Goal: Information Seeking & Learning: Check status

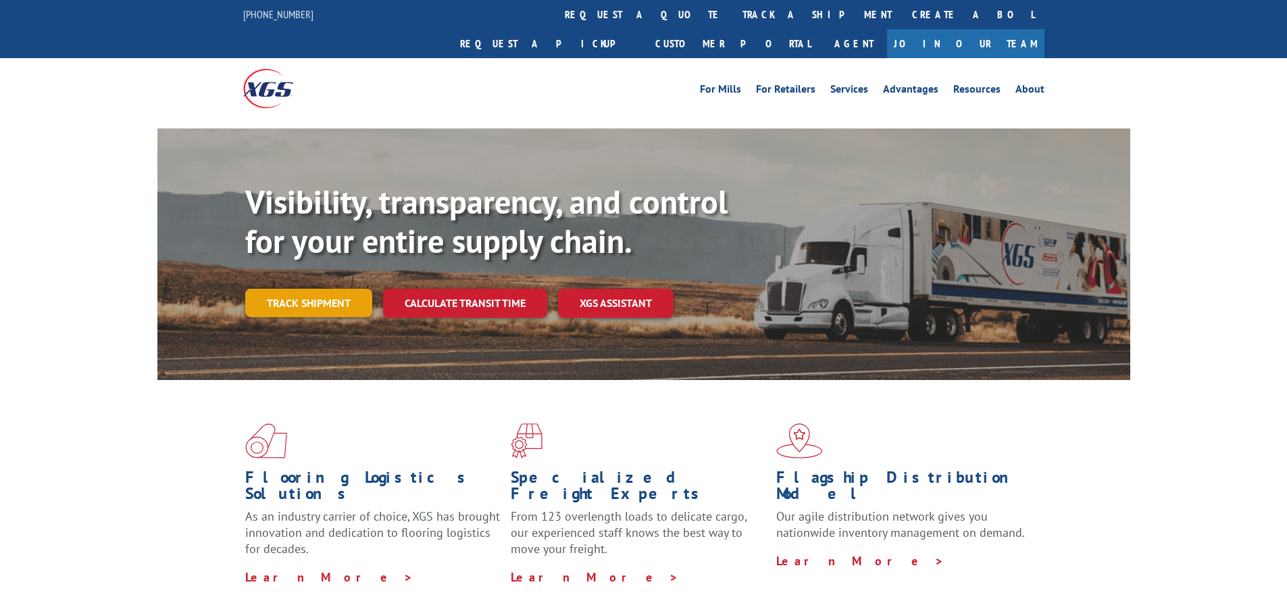
click at [324, 289] on link "Track shipment" at bounding box center [308, 303] width 127 height 28
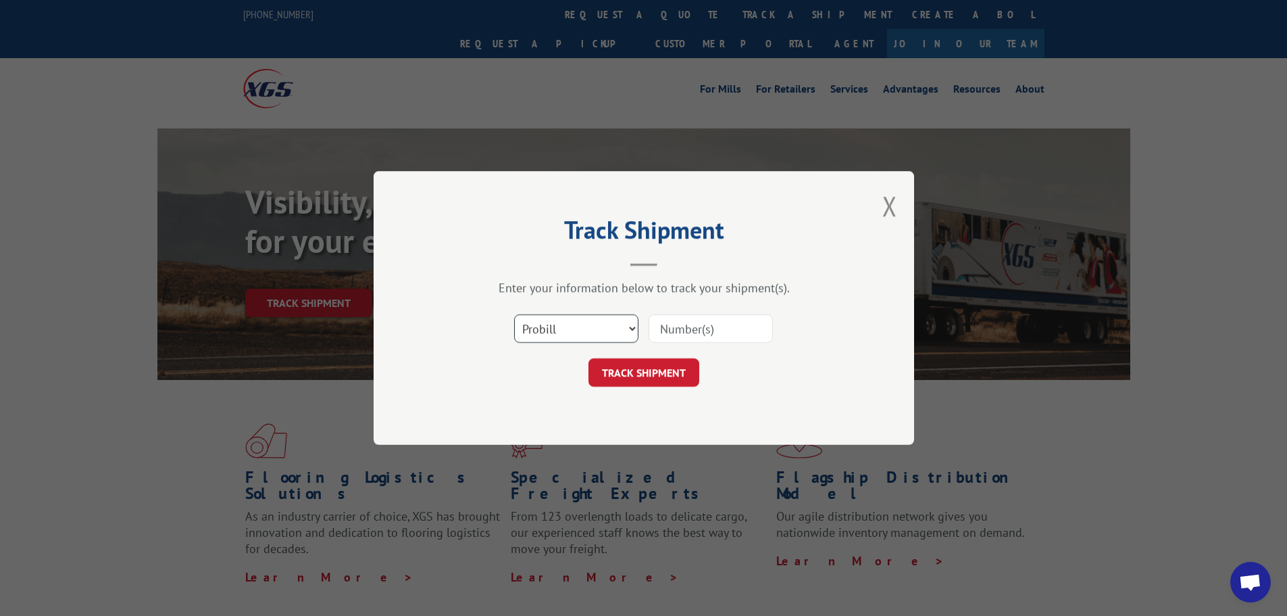
click at [608, 335] on select "Select category... Probill BOL PO" at bounding box center [576, 328] width 124 height 28
select select "bol"
click at [514, 314] on select "Select category... Probill BOL PO" at bounding box center [576, 328] width 124 height 28
click at [714, 330] on input at bounding box center [711, 328] width 124 height 28
type input "2847765"
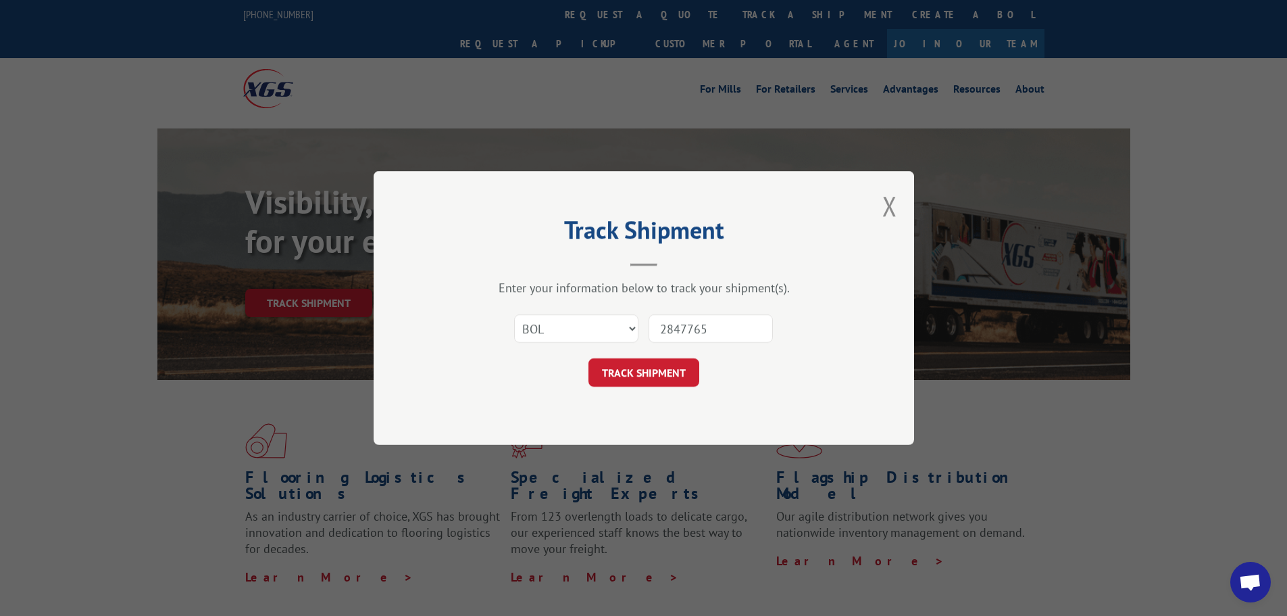
click button "TRACK SHIPMENT" at bounding box center [644, 372] width 111 height 28
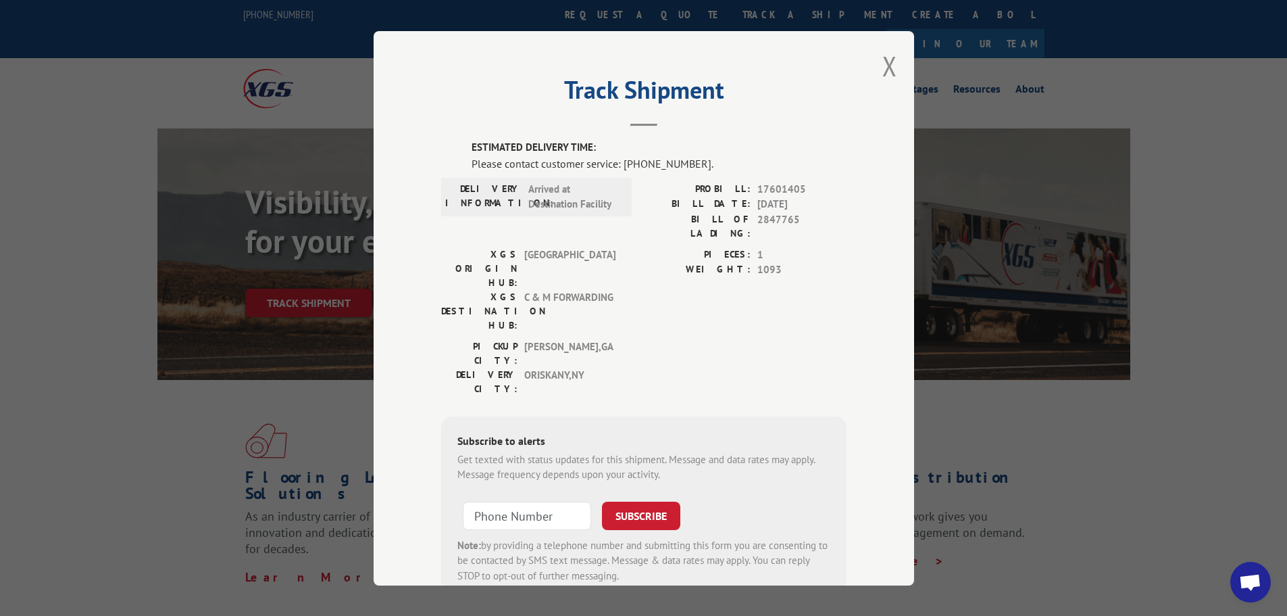
click at [568, 367] on span "ORISKANY , [GEOGRAPHIC_DATA]" at bounding box center [569, 381] width 91 height 28
click at [550, 339] on span "[GEOGRAPHIC_DATA] , [GEOGRAPHIC_DATA]" at bounding box center [569, 353] width 91 height 28
click at [522, 217] on div "DELIVERY INFORMATION: Arrived at Destination Facility" at bounding box center [536, 214] width 191 height 66
click at [528, 199] on span "Arrived at Destination Facility" at bounding box center [573, 196] width 91 height 30
drag, startPoint x: 560, startPoint y: 393, endPoint x: 509, endPoint y: 358, distance: 62.1
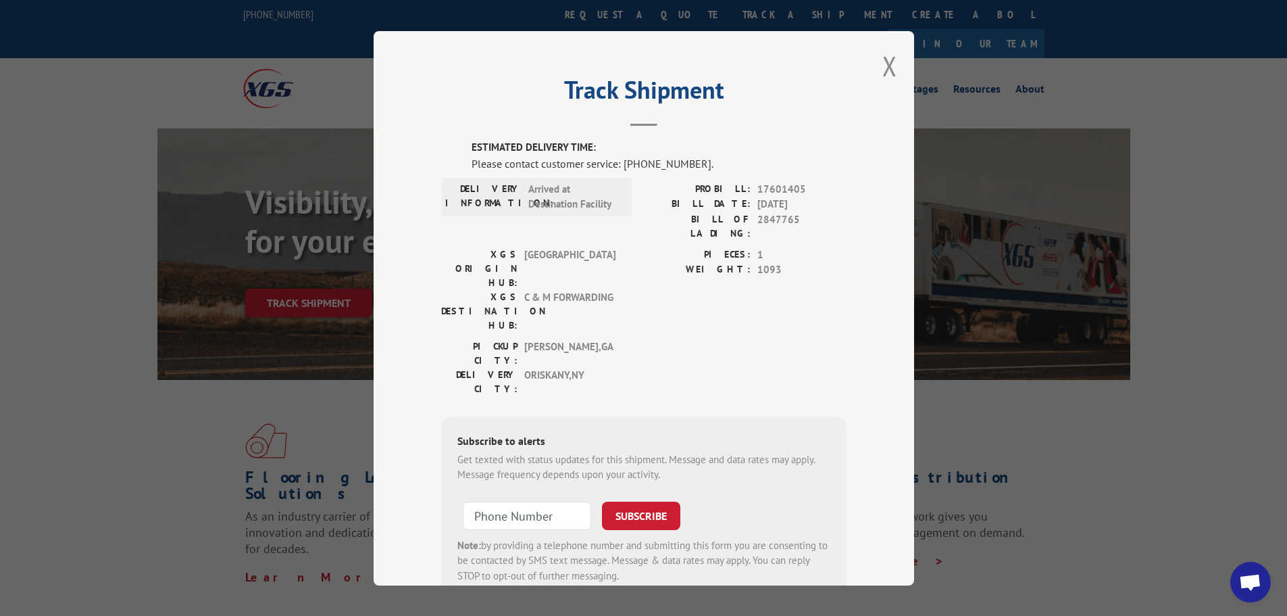
click at [559, 451] on div "Get texted with status updates for this shipment. Message and data rates may ap…" at bounding box center [644, 466] width 373 height 30
drag, startPoint x: 541, startPoint y: 359, endPoint x: 449, endPoint y: 351, distance: 92.2
click at [449, 416] on div "Subscribe to alerts Get texted with status updates for this shipment. Message a…" at bounding box center [643, 508] width 405 height 184
click at [484, 327] on div "ESTIMATED DELIVERY TIME: Please contact customer service: [PHONE_NUMBER]. DELIV…" at bounding box center [643, 370] width 405 height 460
drag, startPoint x: 886, startPoint y: 63, endPoint x: 778, endPoint y: 23, distance: 115.2
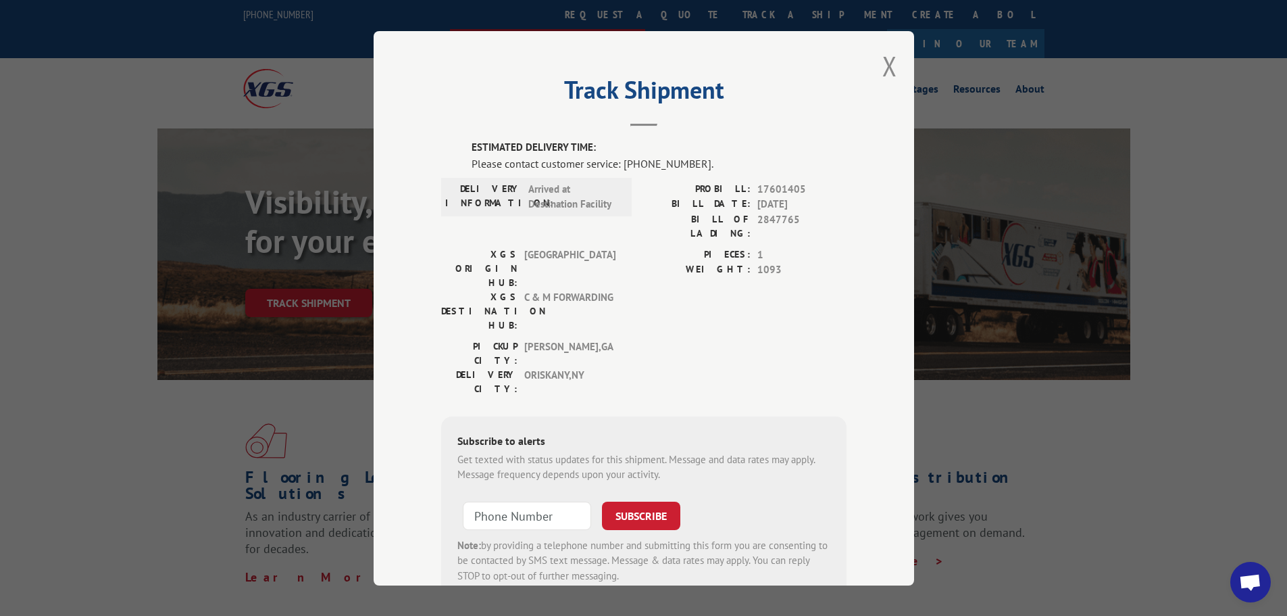
click at [886, 63] on button "Close modal" at bounding box center [890, 66] width 15 height 36
